Goal: Task Accomplishment & Management: Manage account settings

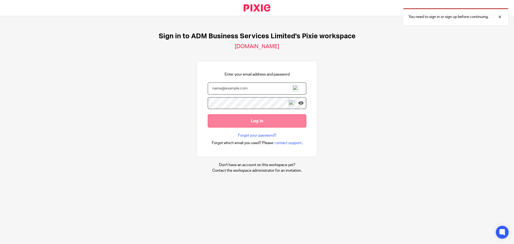
type input "[PERSON_NAME][EMAIL_ADDRESS][DOMAIN_NAME]"
click at [255, 120] on input "Log in" at bounding box center [257, 120] width 99 height 13
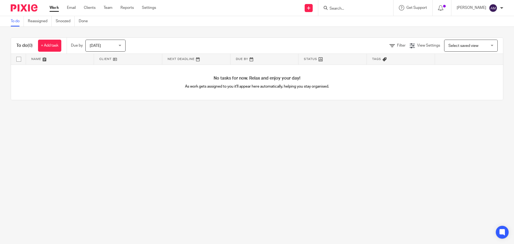
click at [348, 8] on input "Search" at bounding box center [353, 8] width 48 height 5
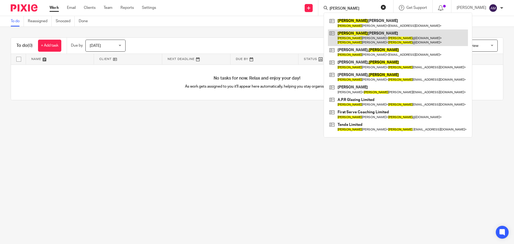
type input "Paul"
click at [370, 38] on link at bounding box center [398, 37] width 140 height 17
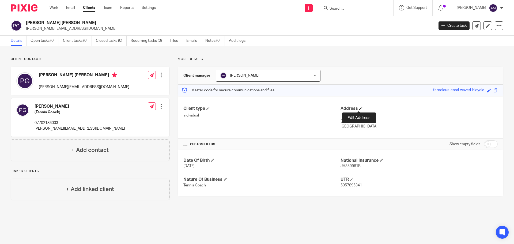
click at [359, 108] on span at bounding box center [360, 108] width 3 height 3
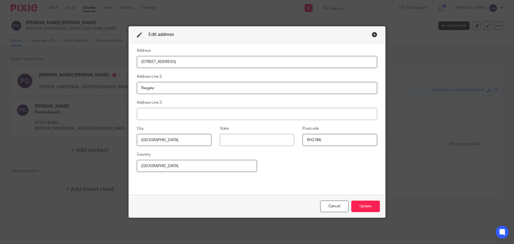
drag, startPoint x: 169, startPoint y: 60, endPoint x: 130, endPoint y: 62, distance: 39.1
click at [130, 62] on div "Address 34 Doods Road Address Line 2 Reigate Address Line 3 City Surrey State P…" at bounding box center [257, 119] width 256 height 152
type input "75 The Glade"
type input "Coulsdon"
type input "CR5 1SS"
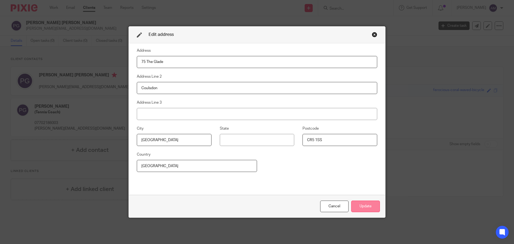
click at [362, 206] on button "Update" at bounding box center [365, 207] width 29 height 12
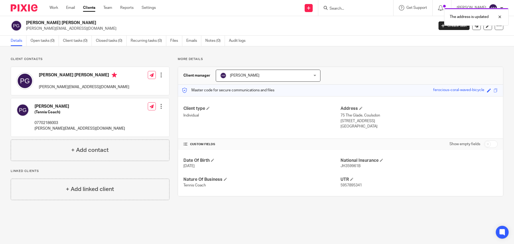
click at [160, 107] on div at bounding box center [161, 106] width 5 height 5
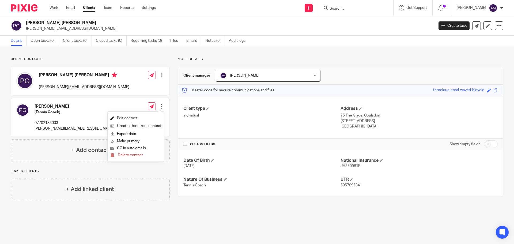
click at [131, 118] on link "Edit contact" at bounding box center [135, 118] width 51 height 8
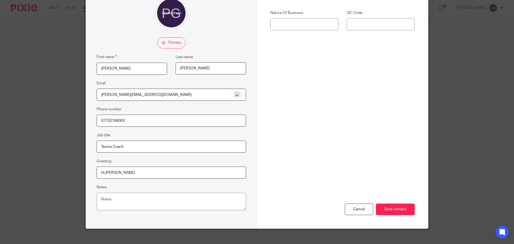
scroll to position [54, 0]
drag, startPoint x: 141, startPoint y: 95, endPoint x: 91, endPoint y: 95, distance: 50.6
click at [91, 95] on div "Edit contact First name Paul Last name Gavin Email paul@boomtennis.co.uk Phone …" at bounding box center [171, 98] width 171 height 260
type input "info@firstservecoaching.co.uk"
click at [386, 208] on input "Save contact" at bounding box center [395, 209] width 39 height 12
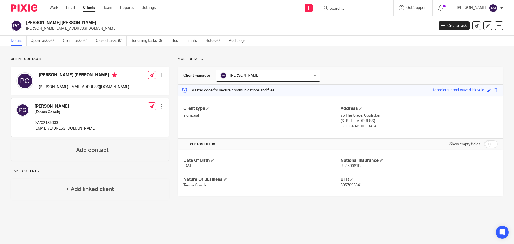
click at [160, 74] on div at bounding box center [161, 74] width 5 height 5
click at [128, 87] on link "Edit contact" at bounding box center [135, 87] width 51 height 8
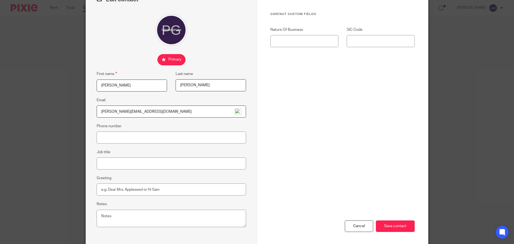
scroll to position [54, 0]
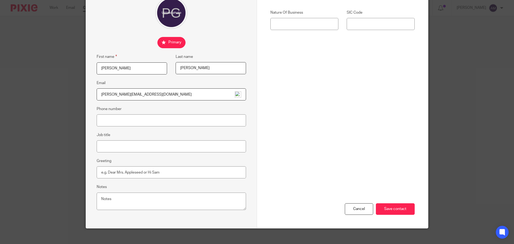
drag, startPoint x: 101, startPoint y: 95, endPoint x: 142, endPoint y: 98, distance: 41.9
click at [142, 98] on input "[PERSON_NAME][EMAIL_ADDRESS][DOMAIN_NAME]" at bounding box center [171, 94] width 149 height 12
type input "info@firstservecoaching.co.uk"
click at [387, 208] on input "Save contact" at bounding box center [395, 209] width 39 height 12
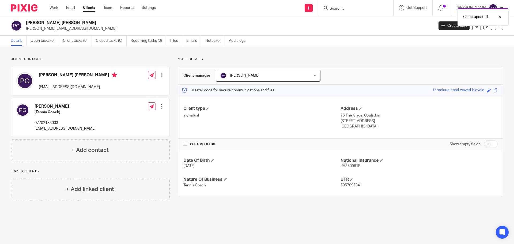
click at [345, 7] on div "Client updated." at bounding box center [383, 15] width 252 height 20
click at [347, 9] on div "Client updated." at bounding box center [383, 15] width 252 height 20
click at [353, 7] on div "Client updated." at bounding box center [383, 15] width 252 height 20
click at [344, 6] on input "Search" at bounding box center [353, 8] width 48 height 5
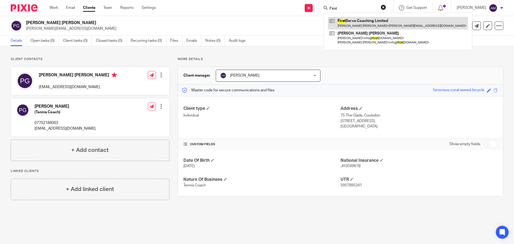
type input "First"
click at [360, 23] on link at bounding box center [398, 23] width 140 height 12
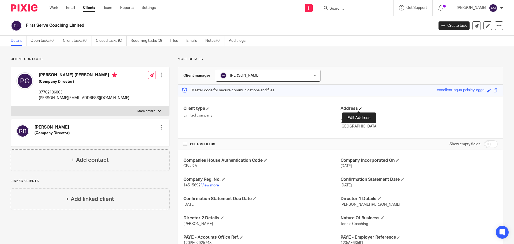
click at [359, 108] on span at bounding box center [360, 108] width 3 height 3
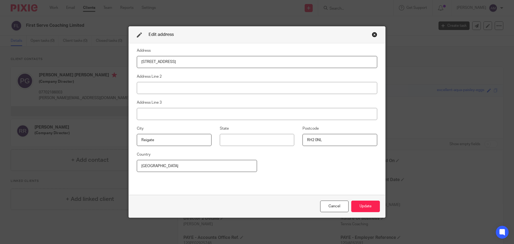
drag, startPoint x: 168, startPoint y: 62, endPoint x: 132, endPoint y: 64, distance: 35.6
click at [132, 64] on div "Address [STREET_ADDRESS] Address Line 2 Address Line 3 City [GEOGRAPHIC_DATA] P…" at bounding box center [257, 119] width 256 height 152
type input "75 The Glade"
type input "Coulsdon"
type input "CR5 1SS"
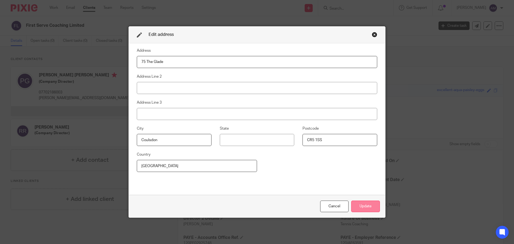
click at [360, 206] on button "Update" at bounding box center [365, 207] width 29 height 12
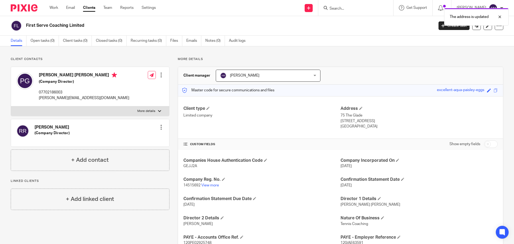
click at [290, 122] on div "Client type Limited company" at bounding box center [261, 118] width 157 height 24
click at [160, 75] on div at bounding box center [161, 74] width 5 height 5
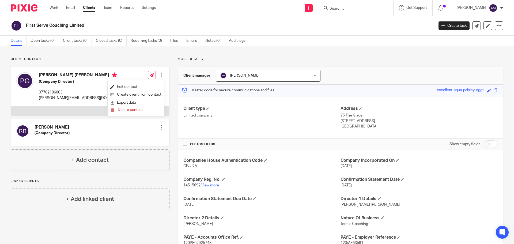
click at [130, 88] on link "Edit contact" at bounding box center [135, 87] width 51 height 8
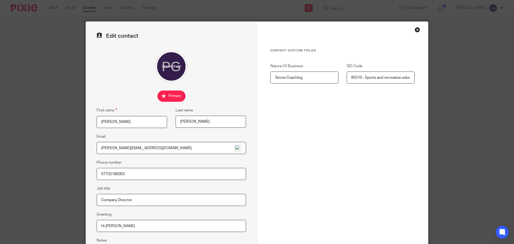
drag, startPoint x: 141, startPoint y: 147, endPoint x: 92, endPoint y: 149, distance: 49.0
click at [92, 149] on div "Edit contact First name [PERSON_NAME] Last name [PERSON_NAME] Email [PERSON_NAM…" at bounding box center [171, 152] width 171 height 260
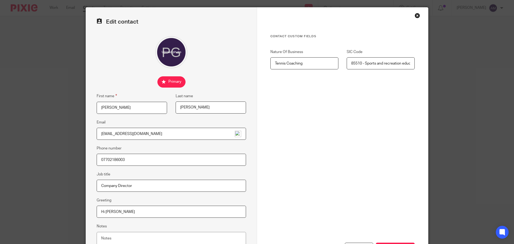
scroll to position [59, 0]
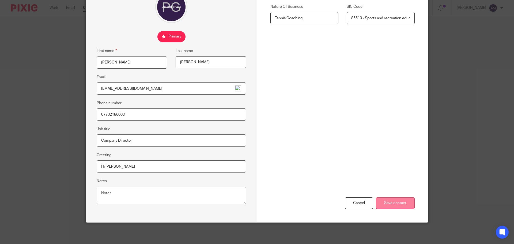
type input "[EMAIL_ADDRESS][DOMAIN_NAME]"
click at [385, 203] on input "Save contact" at bounding box center [395, 203] width 39 height 12
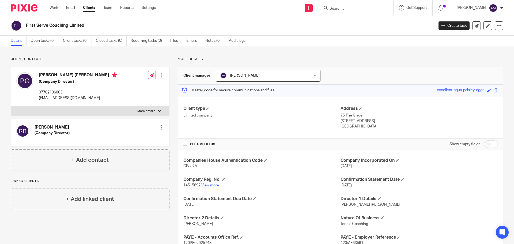
click at [211, 187] on link "View more" at bounding box center [210, 185] width 18 height 4
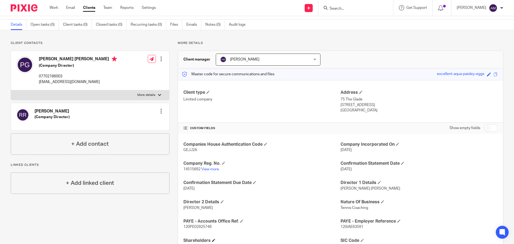
scroll to position [6, 0]
